Goal: Task Accomplishment & Management: Manage account settings

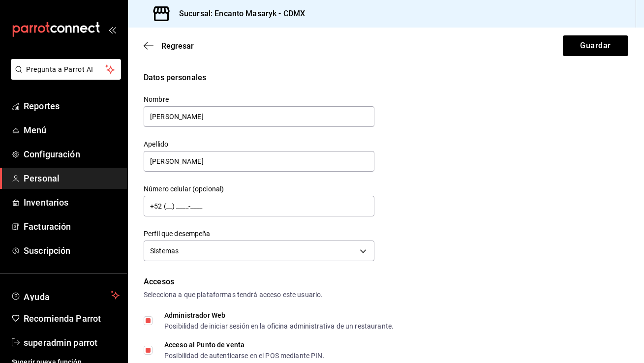
scroll to position [359, 0]
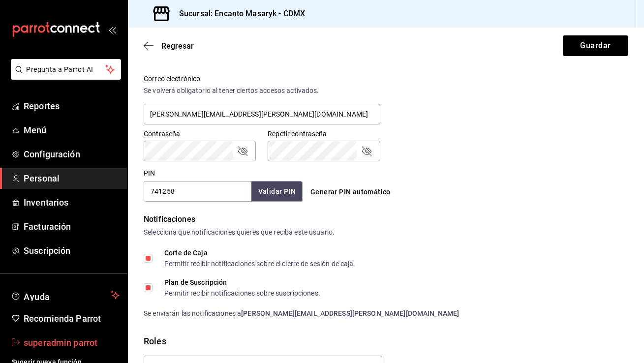
click at [83, 349] on span "superadmin parrot" at bounding box center [72, 342] width 96 height 13
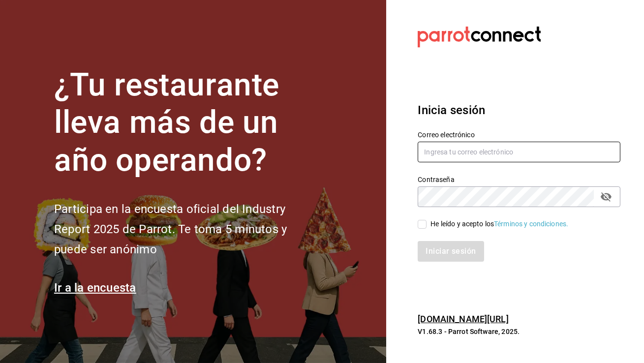
click at [449, 157] on input "text" at bounding box center [519, 152] width 203 height 21
type input "a"
type input "[EMAIL_ADDRESS][DOMAIN_NAME]"
click at [424, 224] on input "He leído y acepto los Términos y condiciones." at bounding box center [422, 224] width 9 height 9
checkbox input "true"
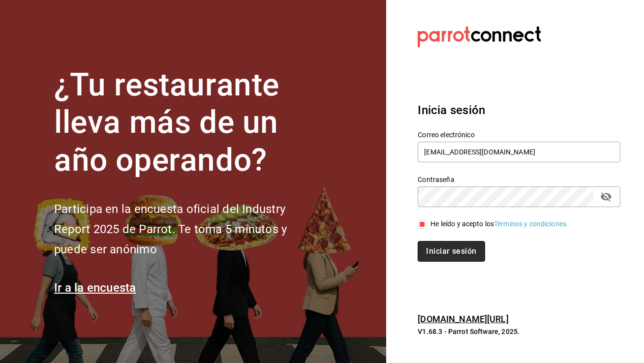
click at [443, 258] on button "Iniciar sesión" at bounding box center [451, 251] width 67 height 21
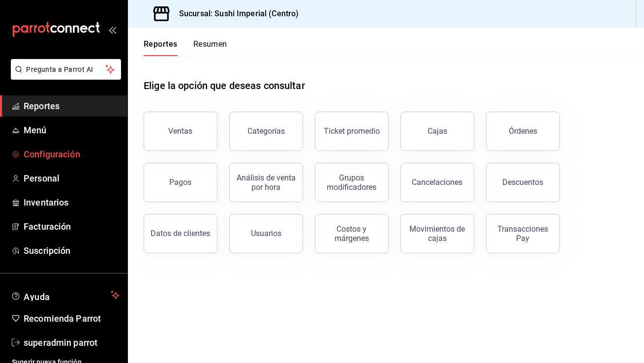
click at [59, 148] on span "Configuración" at bounding box center [72, 154] width 96 height 13
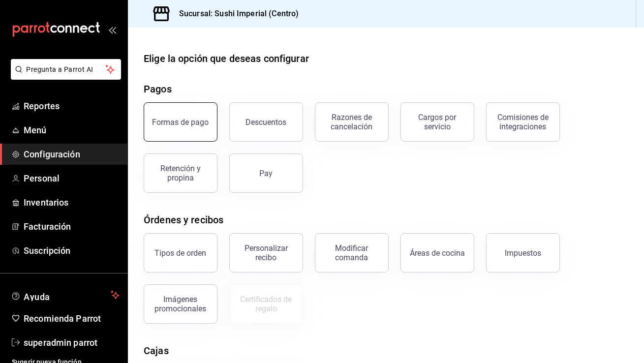
click at [198, 122] on div "Formas de pago" at bounding box center [181, 122] width 57 height 9
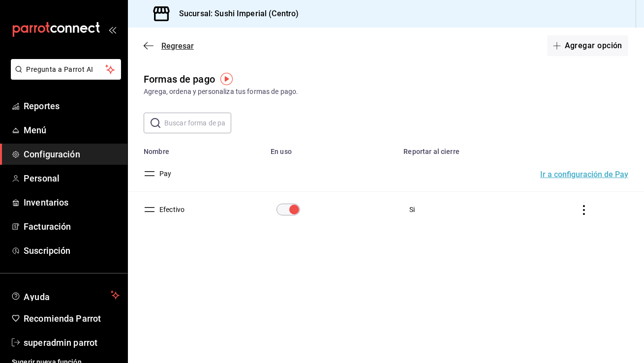
click at [148, 44] on icon "button" at bounding box center [149, 45] width 10 height 9
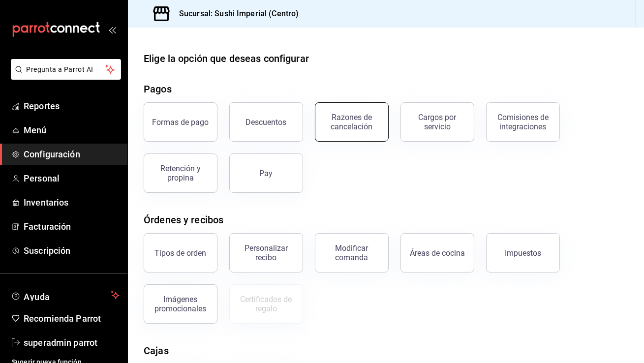
click at [348, 120] on div "Razones de cancelación" at bounding box center [351, 122] width 61 height 19
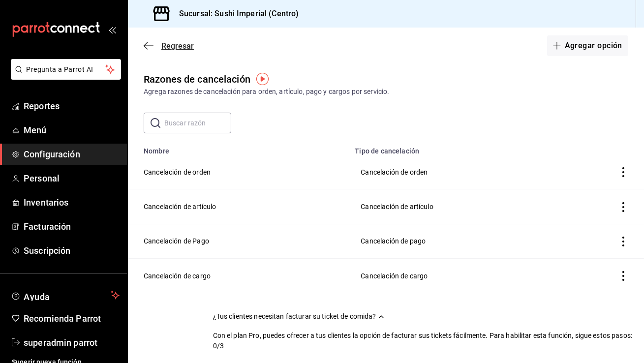
click at [152, 44] on icon "button" at bounding box center [149, 45] width 10 height 9
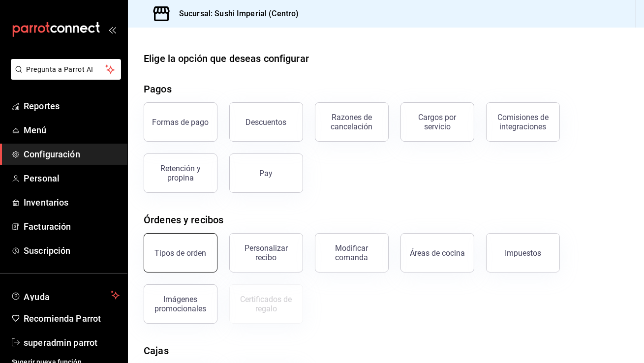
click at [175, 236] on button "Tipos de orden" at bounding box center [181, 252] width 74 height 39
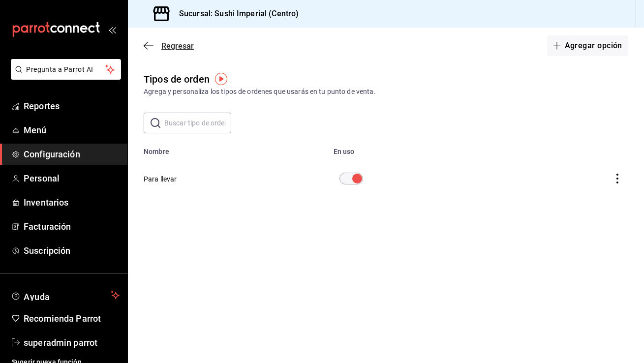
click at [146, 44] on icon "button" at bounding box center [149, 45] width 10 height 9
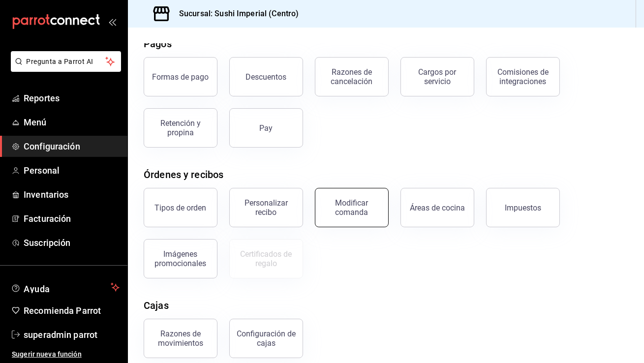
scroll to position [135, 0]
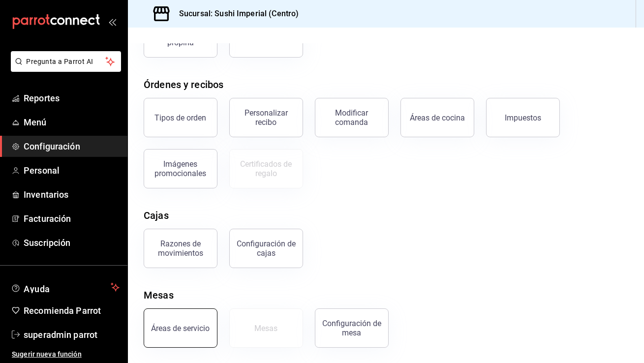
click at [186, 315] on button "Áreas de servicio" at bounding box center [181, 328] width 74 height 39
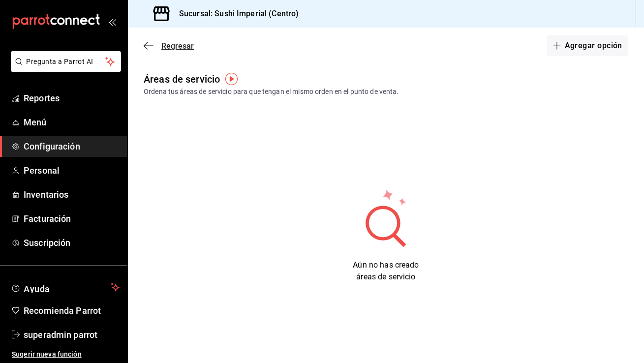
click at [154, 43] on span "Regresar" at bounding box center [169, 45] width 50 height 9
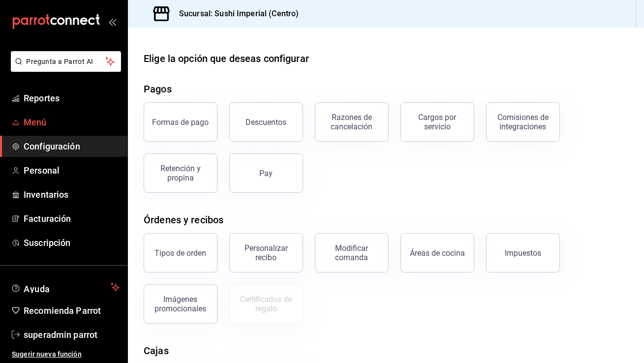
click at [59, 128] on span "Menú" at bounding box center [72, 122] width 96 height 13
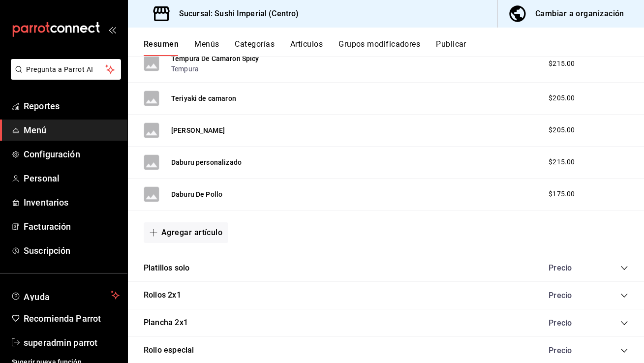
scroll to position [1699, 0]
